Goal: Navigation & Orientation: Find specific page/section

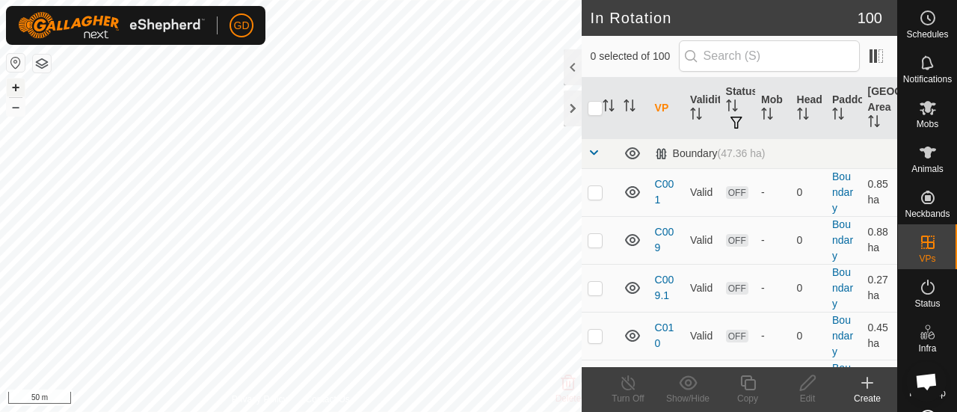
click at [12, 89] on button "+" at bounding box center [16, 88] width 18 height 18
click at [8, 108] on button "–" at bounding box center [16, 107] width 18 height 18
